Goal: Find specific page/section: Find specific page/section

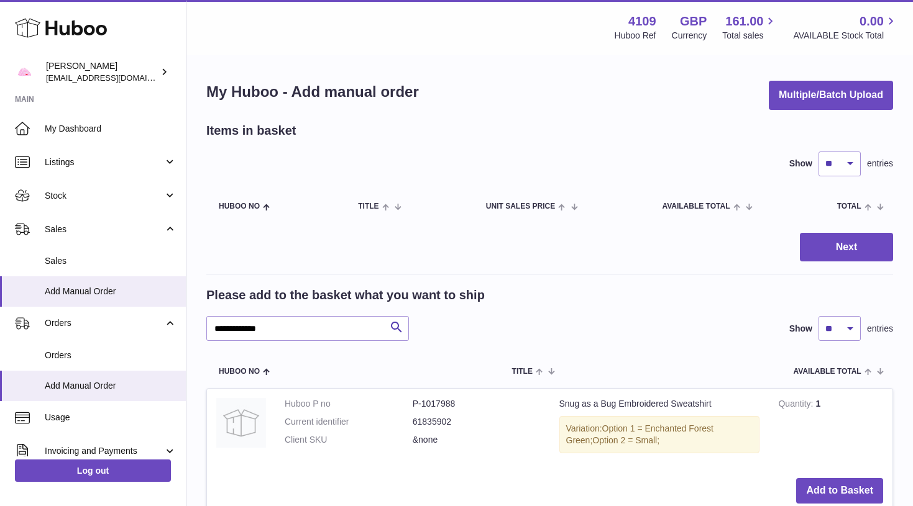
scroll to position [905, 0]
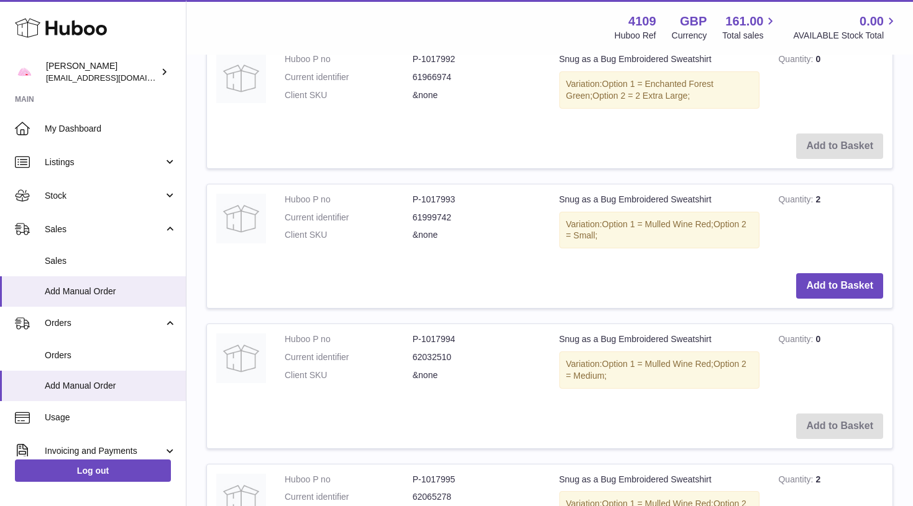
click at [96, 29] on use at bounding box center [61, 28] width 92 height 19
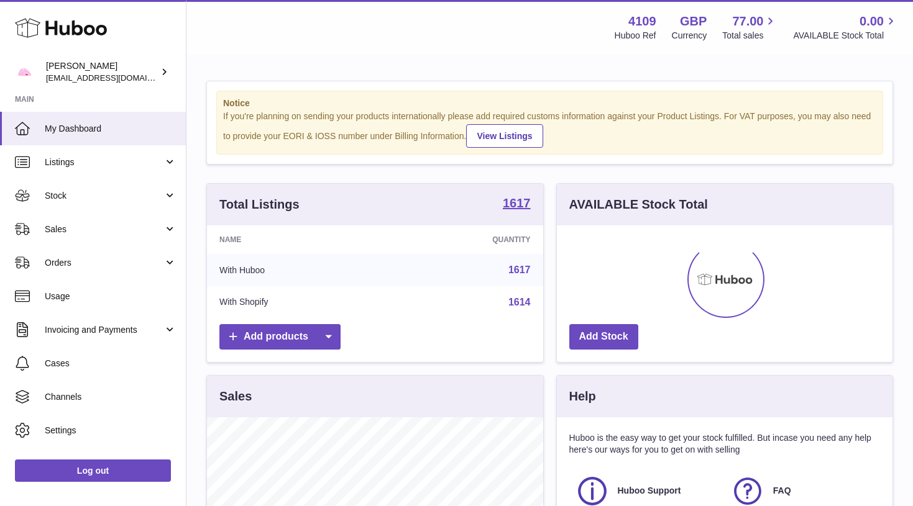
scroll to position [194, 336]
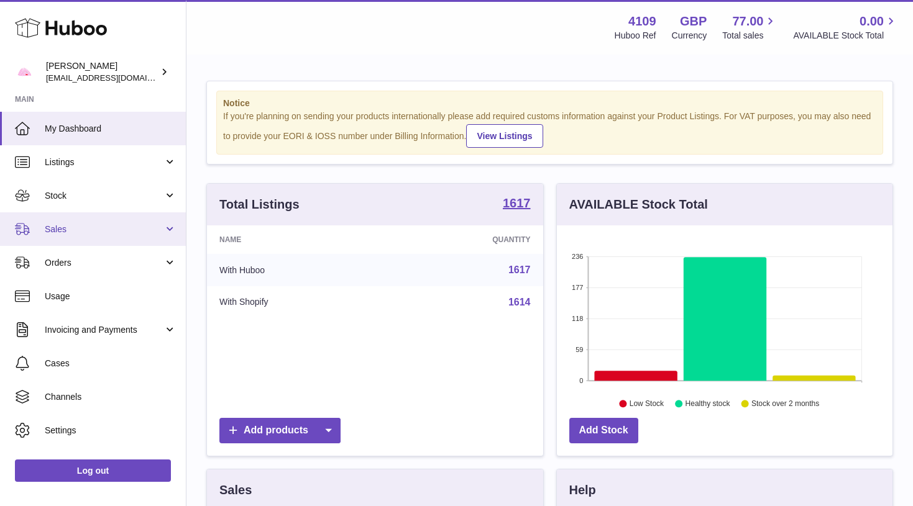
click at [77, 233] on span "Sales" at bounding box center [104, 230] width 119 height 12
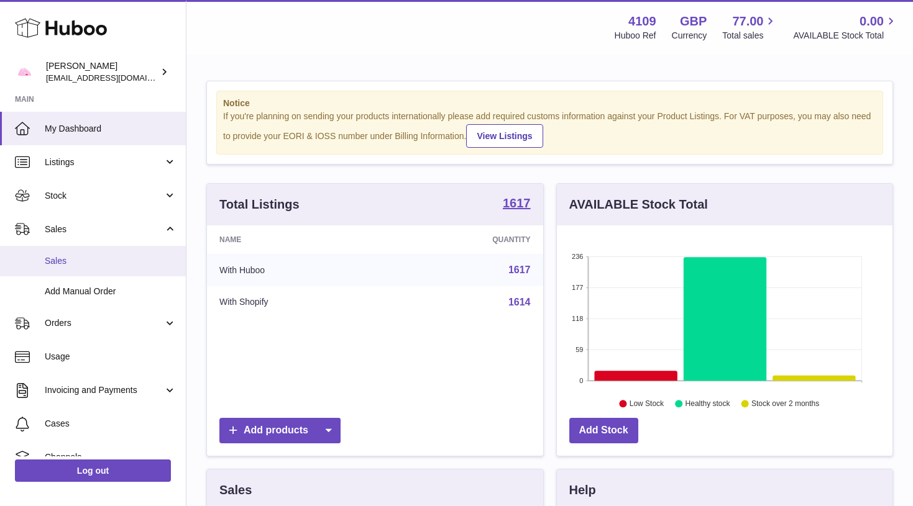
click at [75, 258] on span "Sales" at bounding box center [111, 261] width 132 height 12
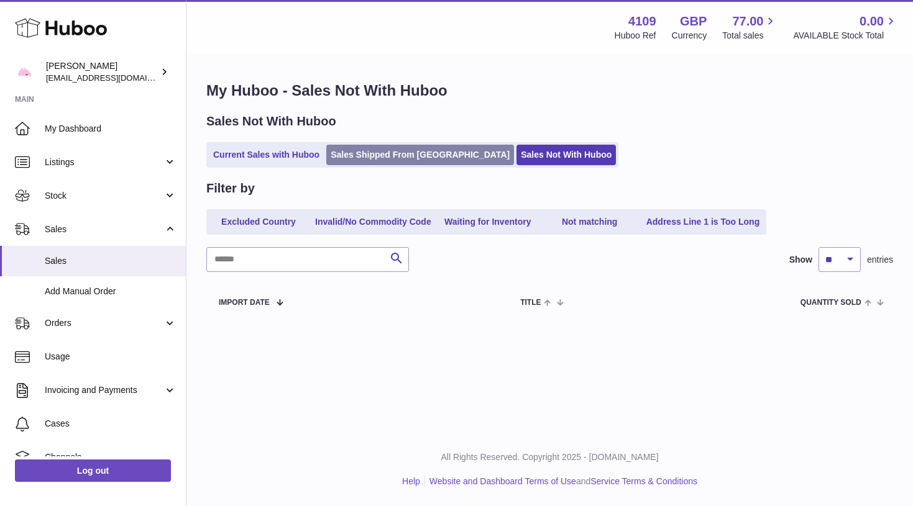
click at [388, 153] on link "Sales Shipped From Huboo" at bounding box center [420, 155] width 188 height 21
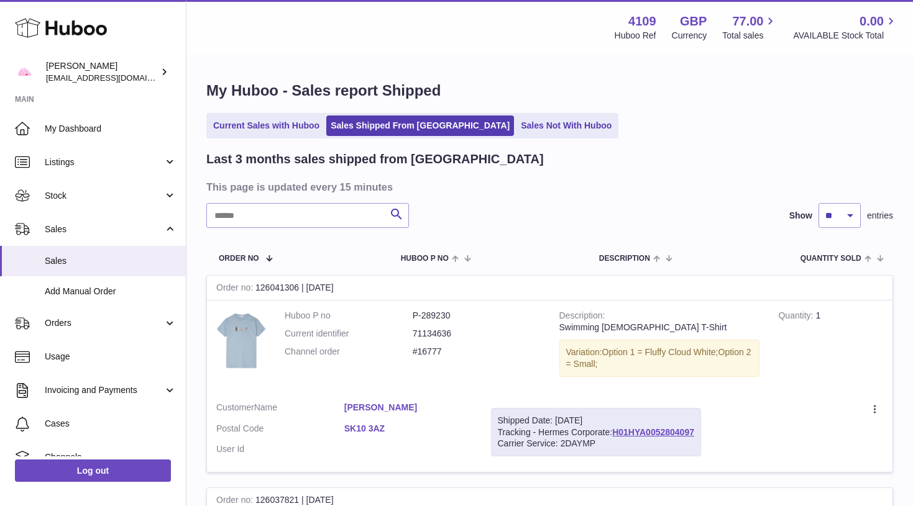
scroll to position [-1, 0]
click at [523, 114] on ul "Current Sales with Huboo Sales Shipped From [GEOGRAPHIC_DATA] Sales Not With Hu…" at bounding box center [412, 125] width 412 height 25
click at [523, 126] on link "Sales Not With Huboo" at bounding box center [565, 126] width 99 height 21
